Goal: Task Accomplishment & Management: Use online tool/utility

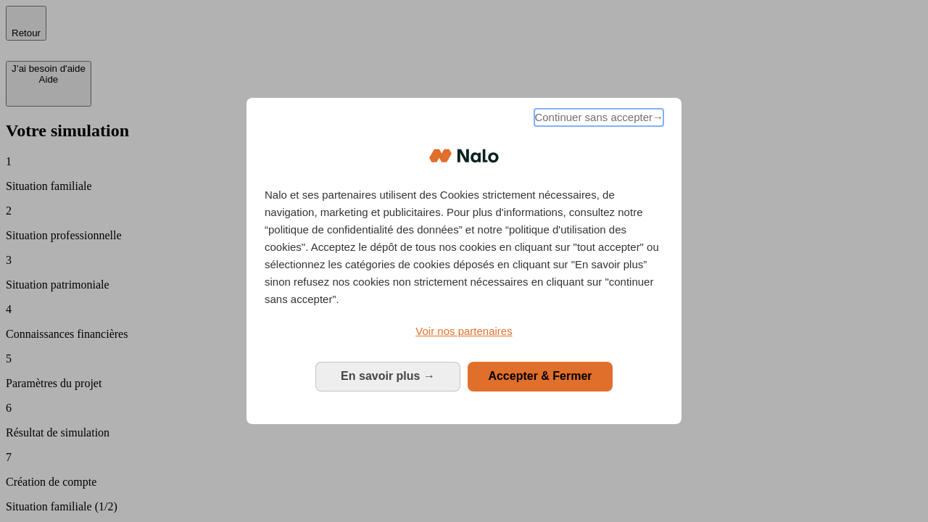
click at [598, 120] on span "Continuer sans accepter →" at bounding box center [599, 117] width 129 height 17
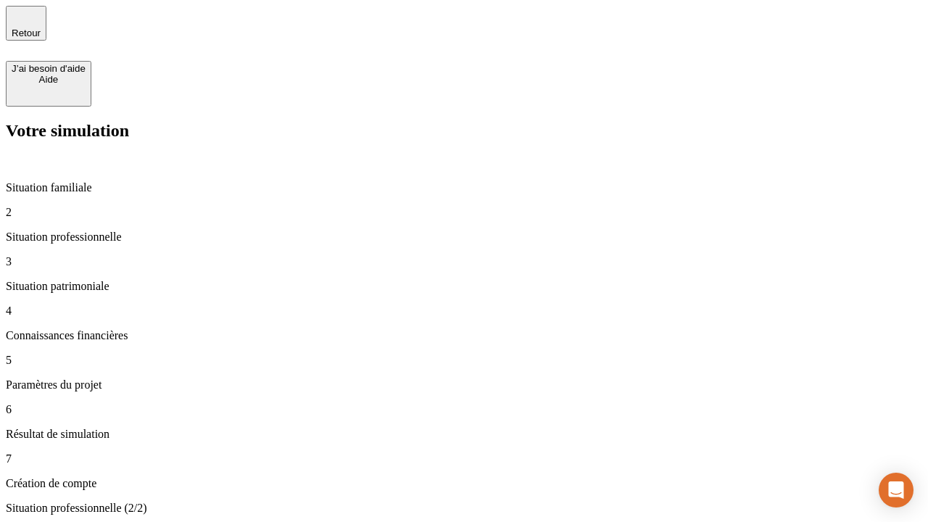
type input "30 000"
type input "1 000"
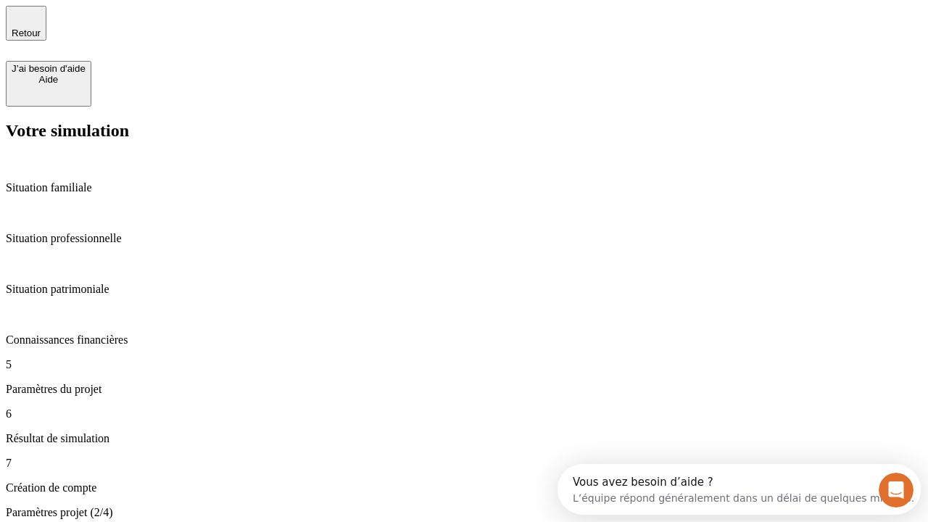
type input "40"
type input "64"
type input "200 000"
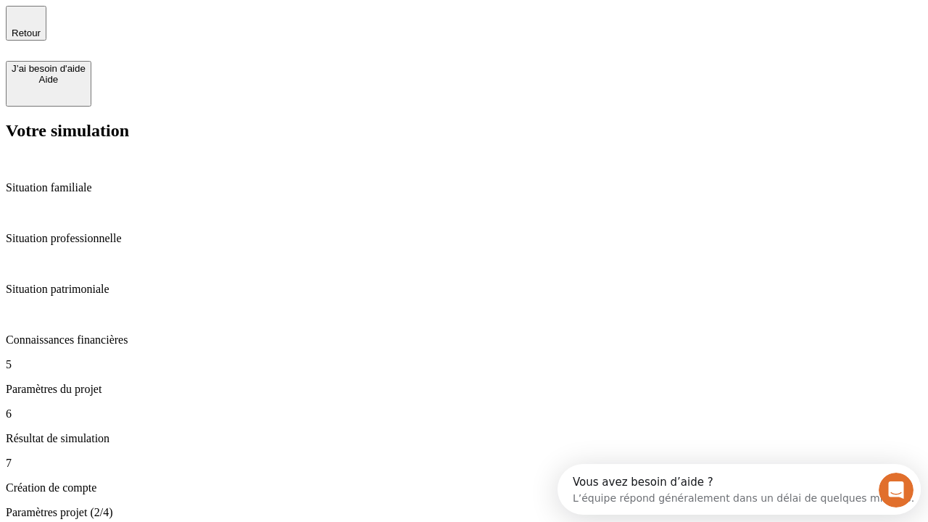
type input "640"
